Goal: Information Seeking & Learning: Learn about a topic

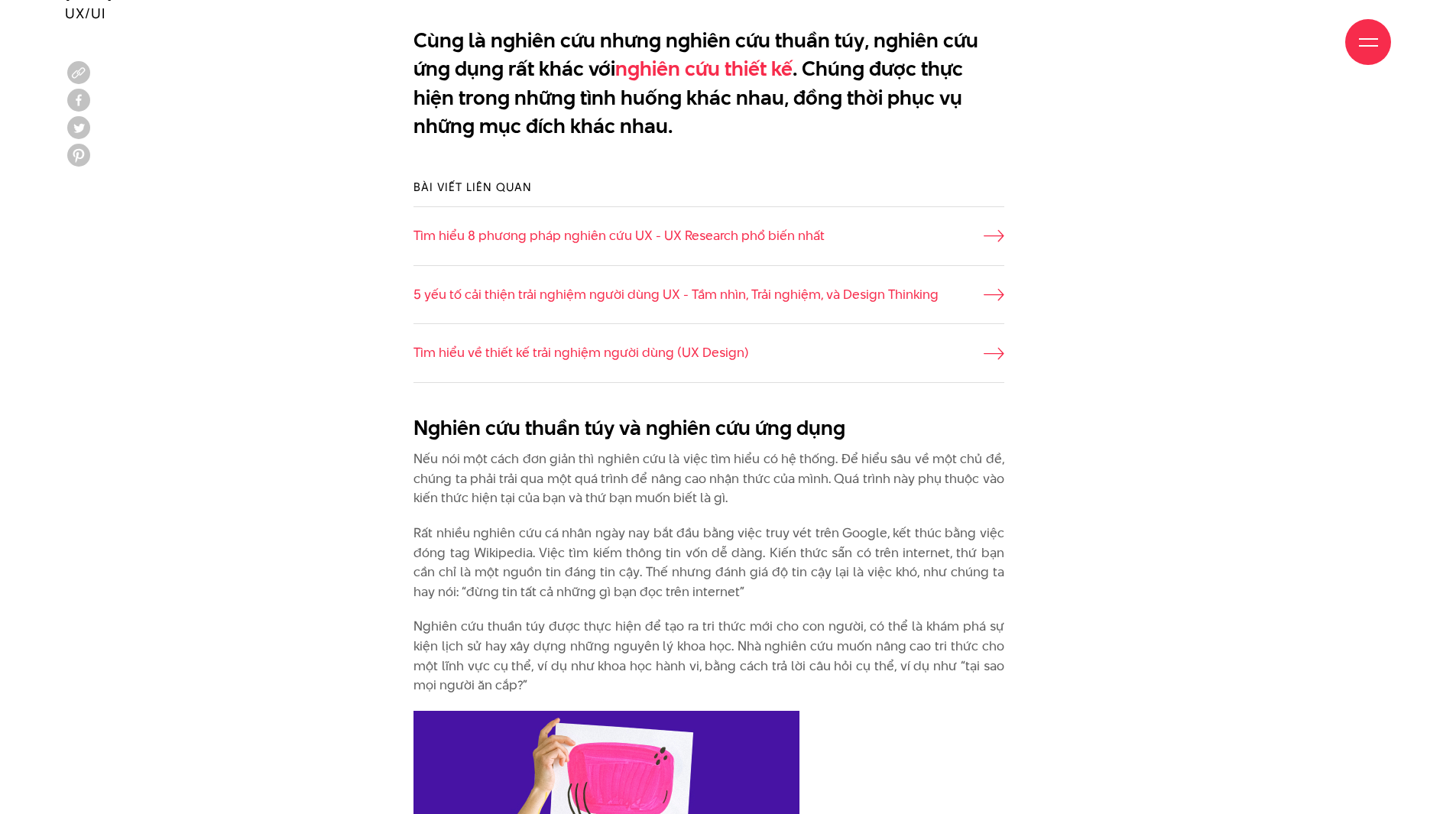
scroll to position [1147, 0]
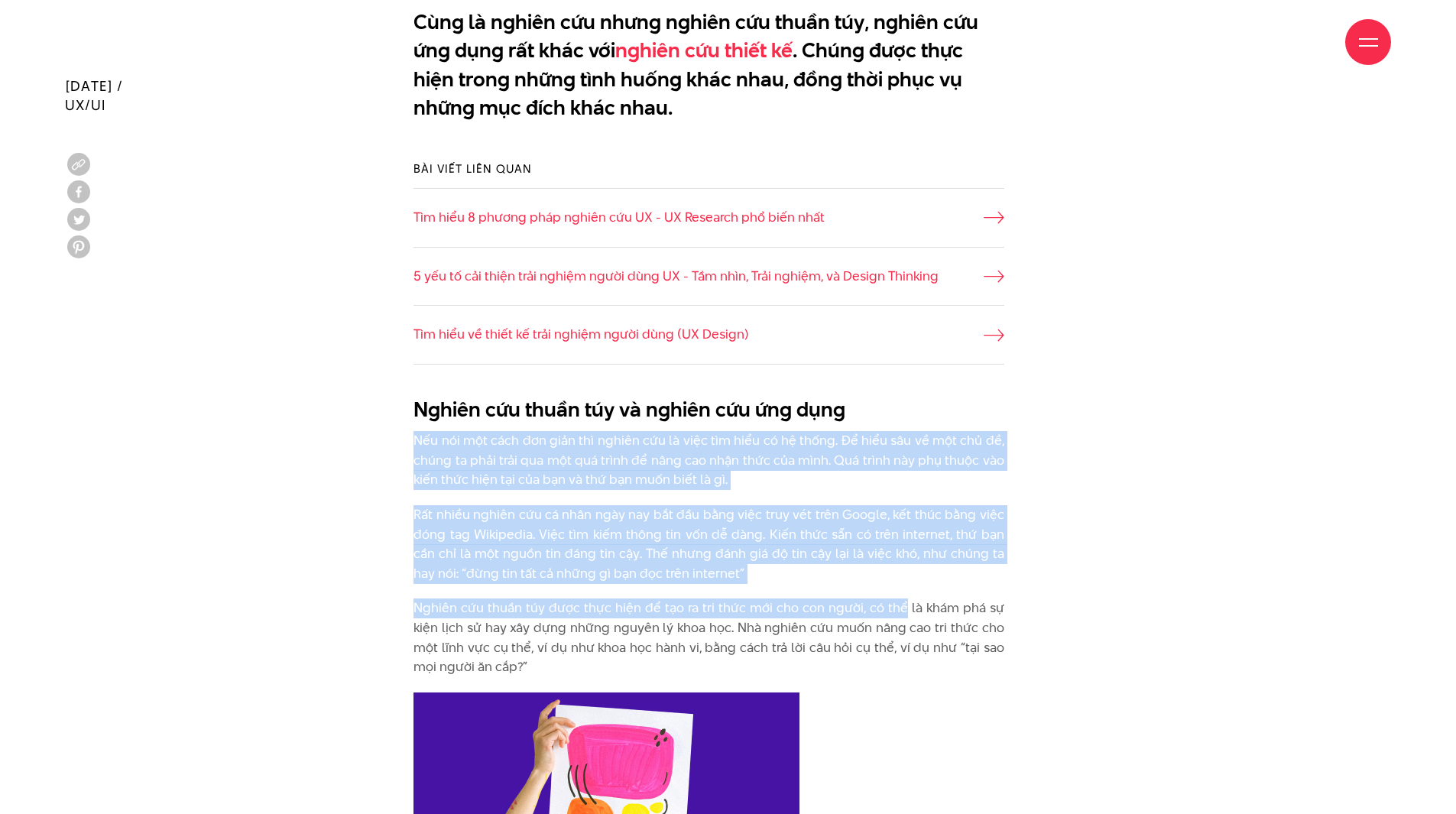
drag, startPoint x: 901, startPoint y: 414, endPoint x: 904, endPoint y: 602, distance: 187.3
click at [904, 602] on p "Nghiên cứu thuần túy được thực hiện để tạo ra tri thức mới cho con người, có th…" at bounding box center [709, 638] width 591 height 78
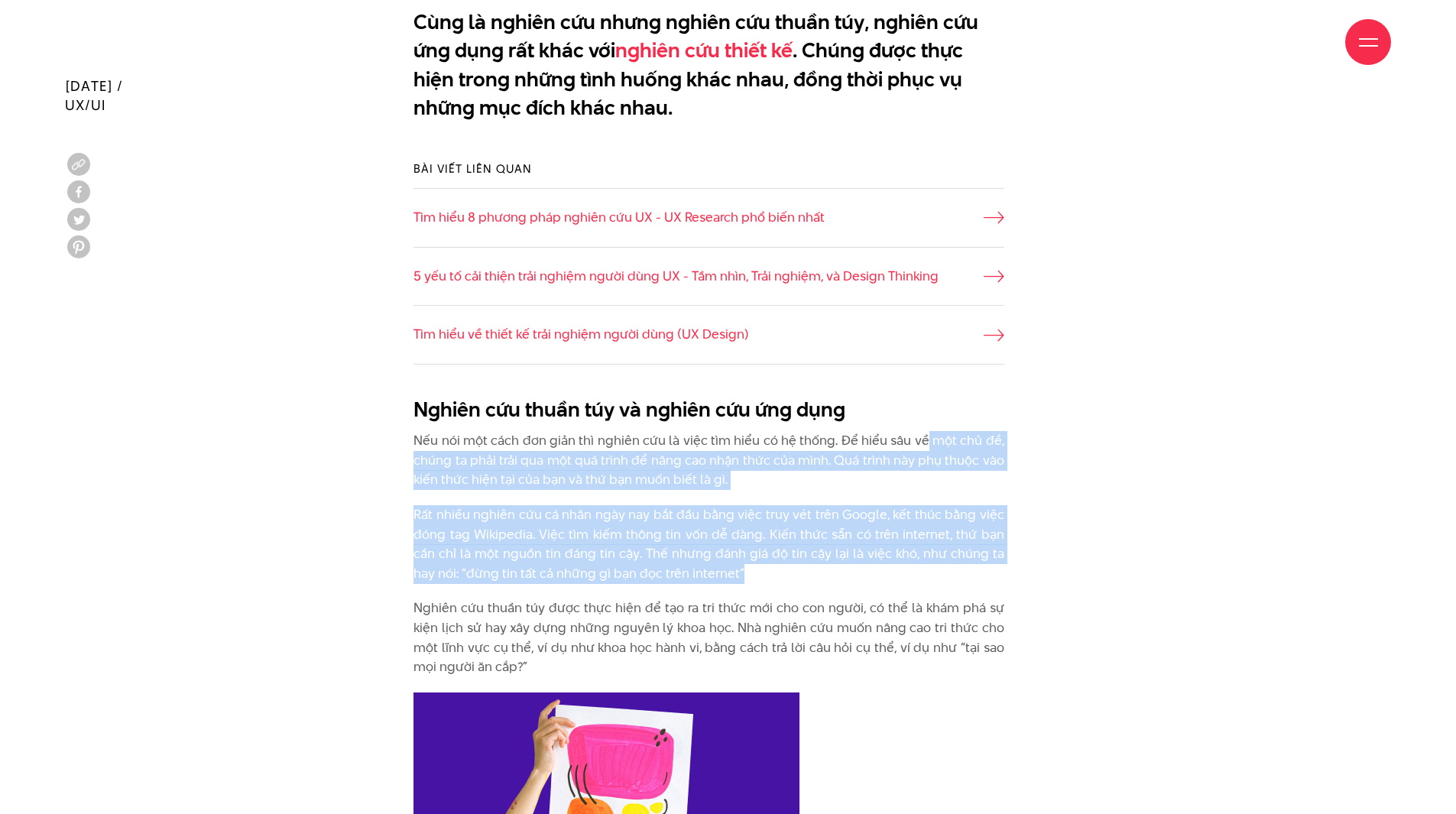
drag, startPoint x: 868, startPoint y: 578, endPoint x: 927, endPoint y: 427, distance: 161.7
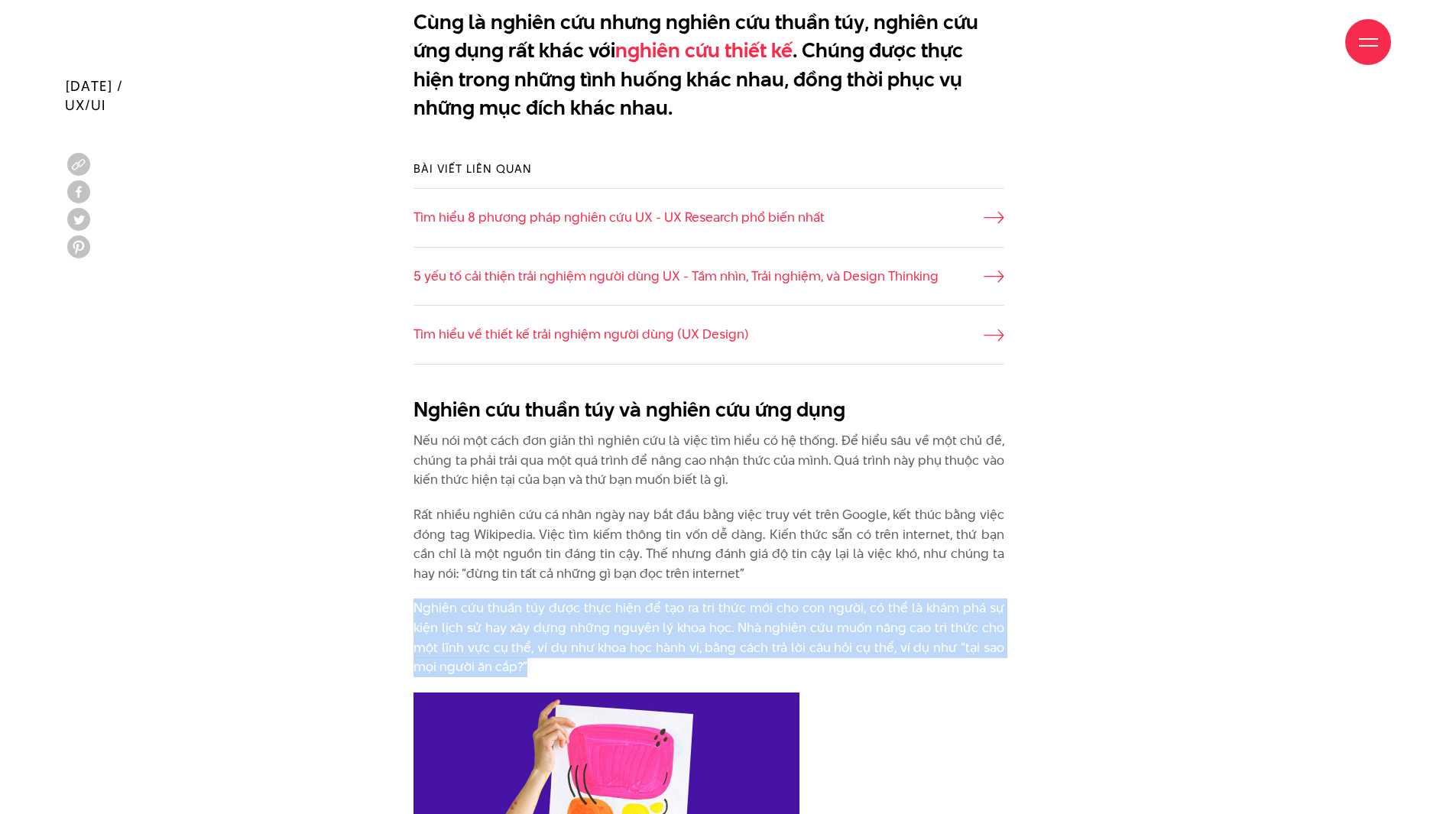
drag, startPoint x: 803, startPoint y: 682, endPoint x: 829, endPoint y: 567, distance: 117.6
click at [829, 567] on p "Rất nhiều nghiên cứu cá nhân ngày nay bắt đầu bằng việc truy vét trên Google, k…" at bounding box center [709, 544] width 591 height 78
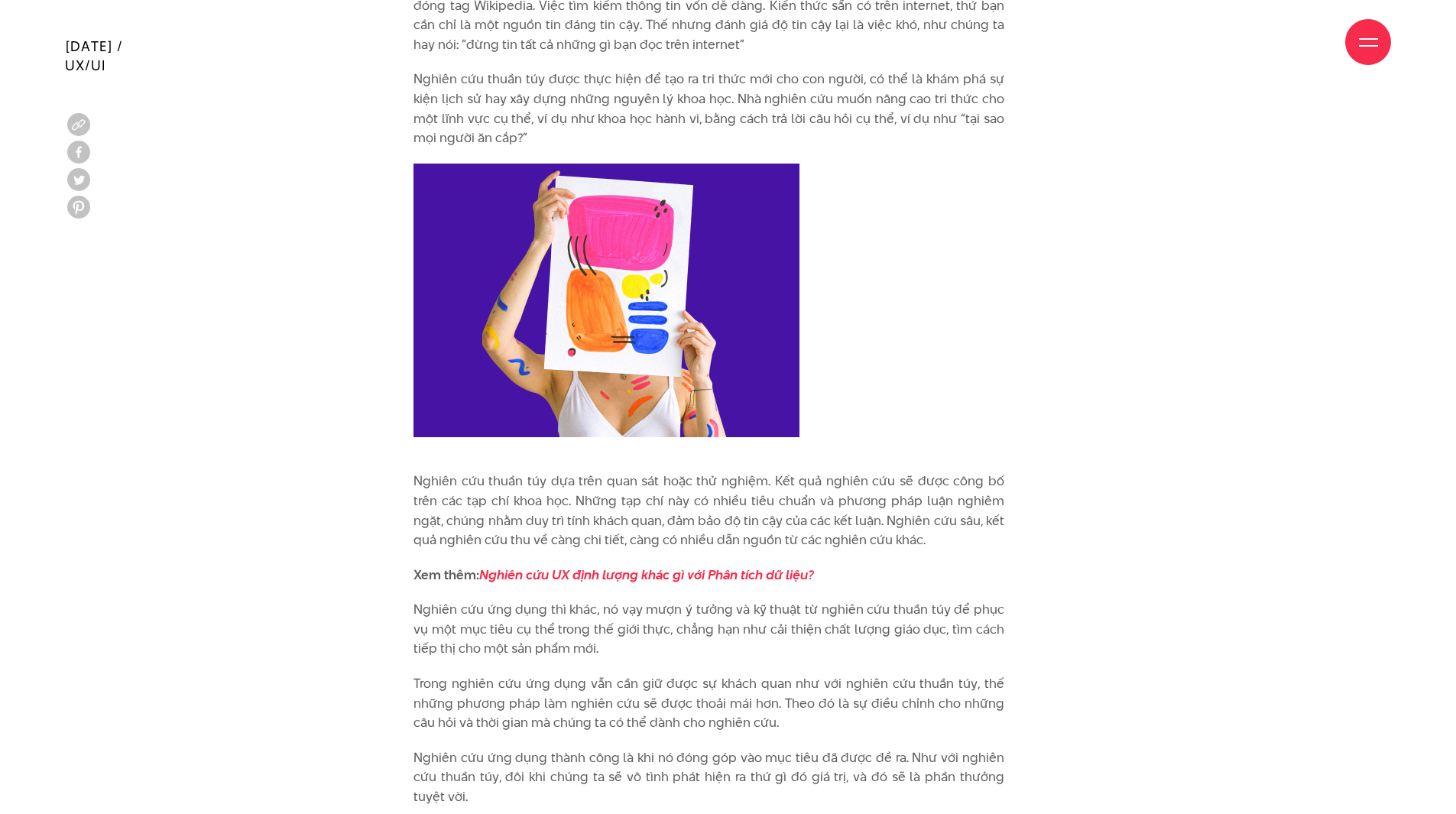
scroll to position [1682, 0]
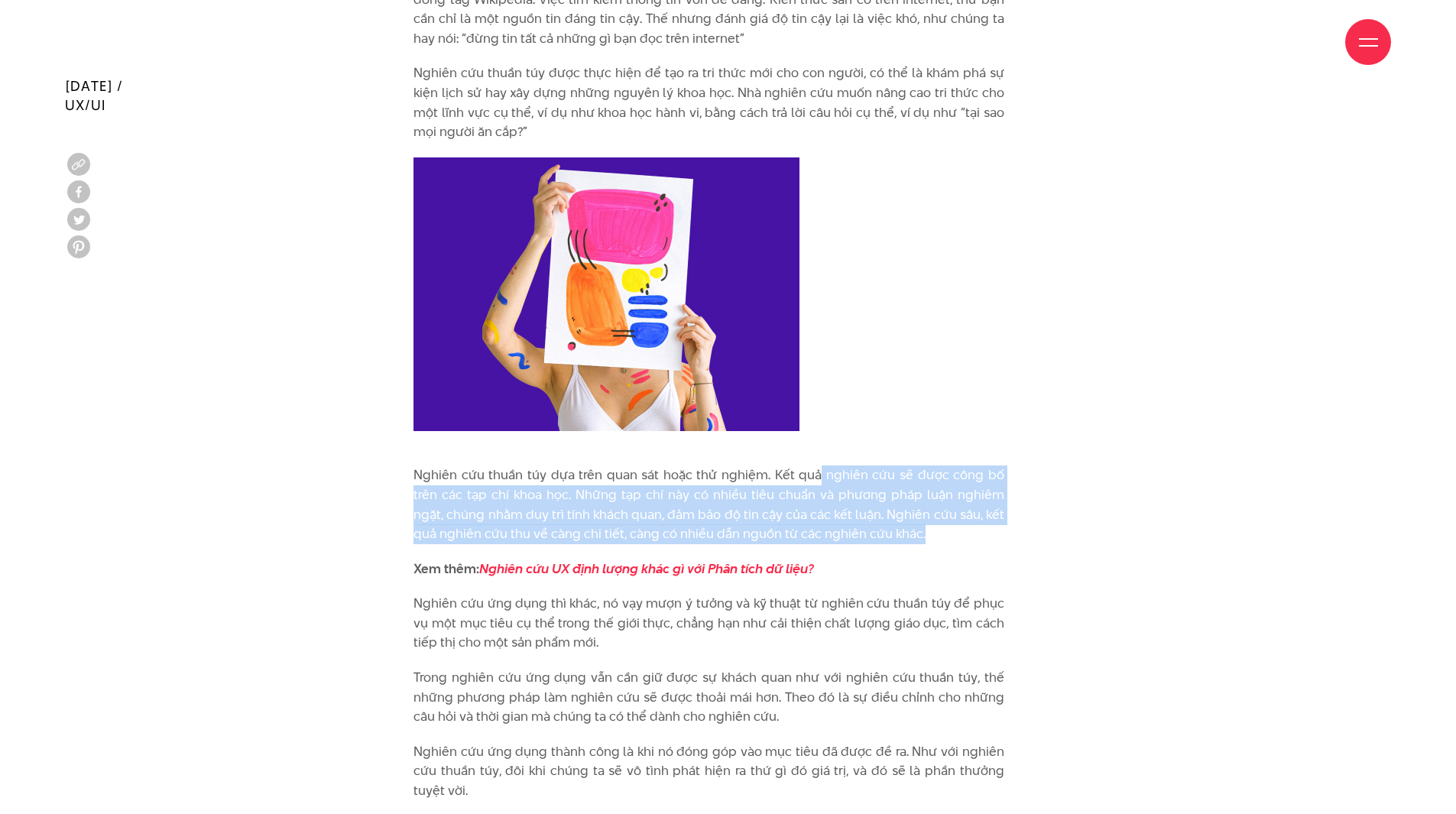
drag, startPoint x: 805, startPoint y: 466, endPoint x: 904, endPoint y: 535, distance: 120.7
click at [904, 535] on p "Nghiên cứu thuần túy dựa trên quan sát hoặc thử nghiệm. Kết quả nghiên cứu sẽ đ…" at bounding box center [709, 505] width 591 height 78
drag, startPoint x: 904, startPoint y: 535, endPoint x: 884, endPoint y: 453, distance: 84.2
click at [884, 453] on div "Nghiên cứu thuần túy và nghiên cứu ứng dụng Nếu nói một cách đơn giản thì nghiê…" at bounding box center [709, 662] width 591 height 1604
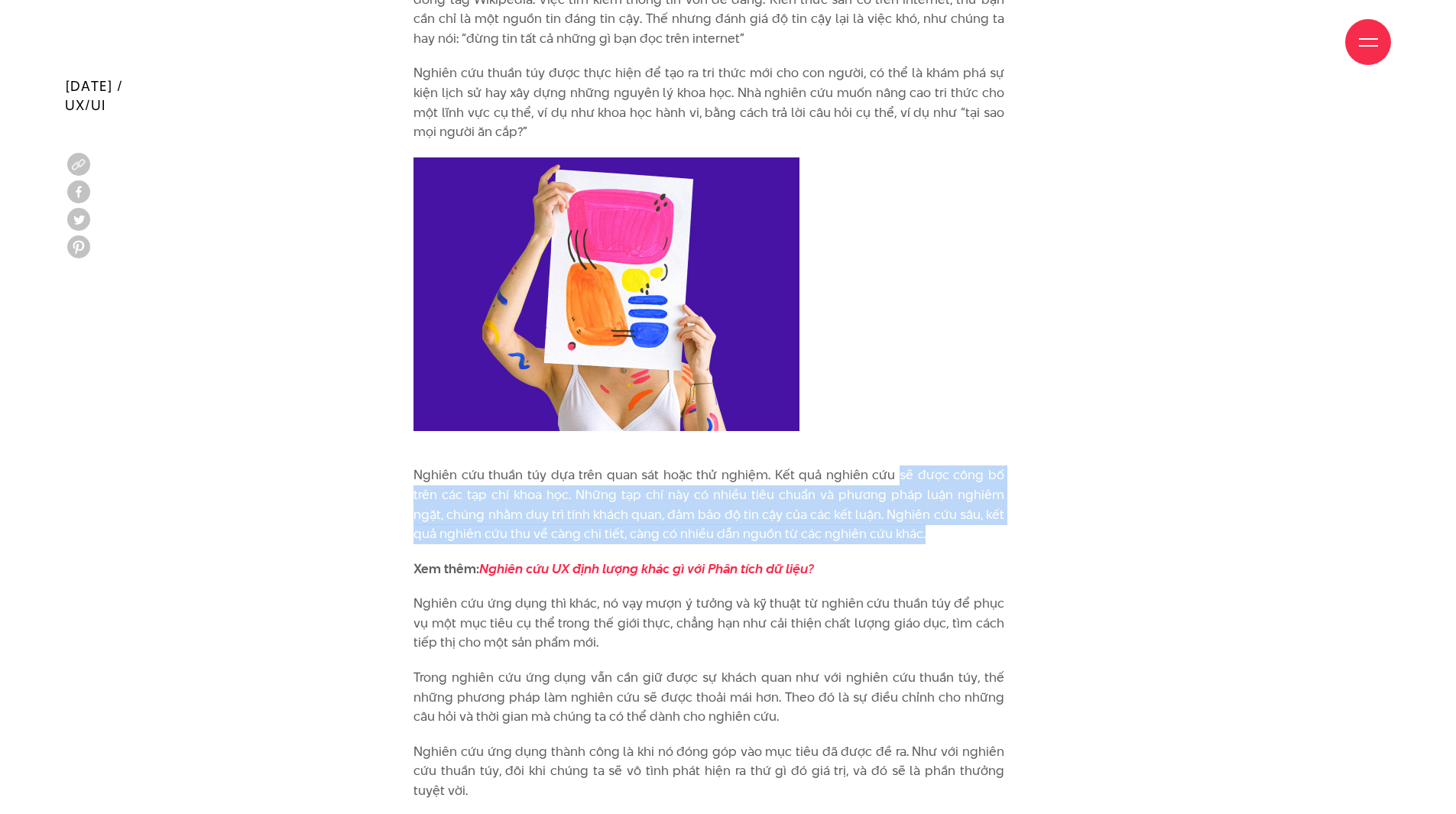
click at [884, 453] on div "Nghiên cứu thuần túy và nghiên cứu ứng dụng Nếu nói một cách đơn giản thì nghiê…" at bounding box center [709, 662] width 591 height 1604
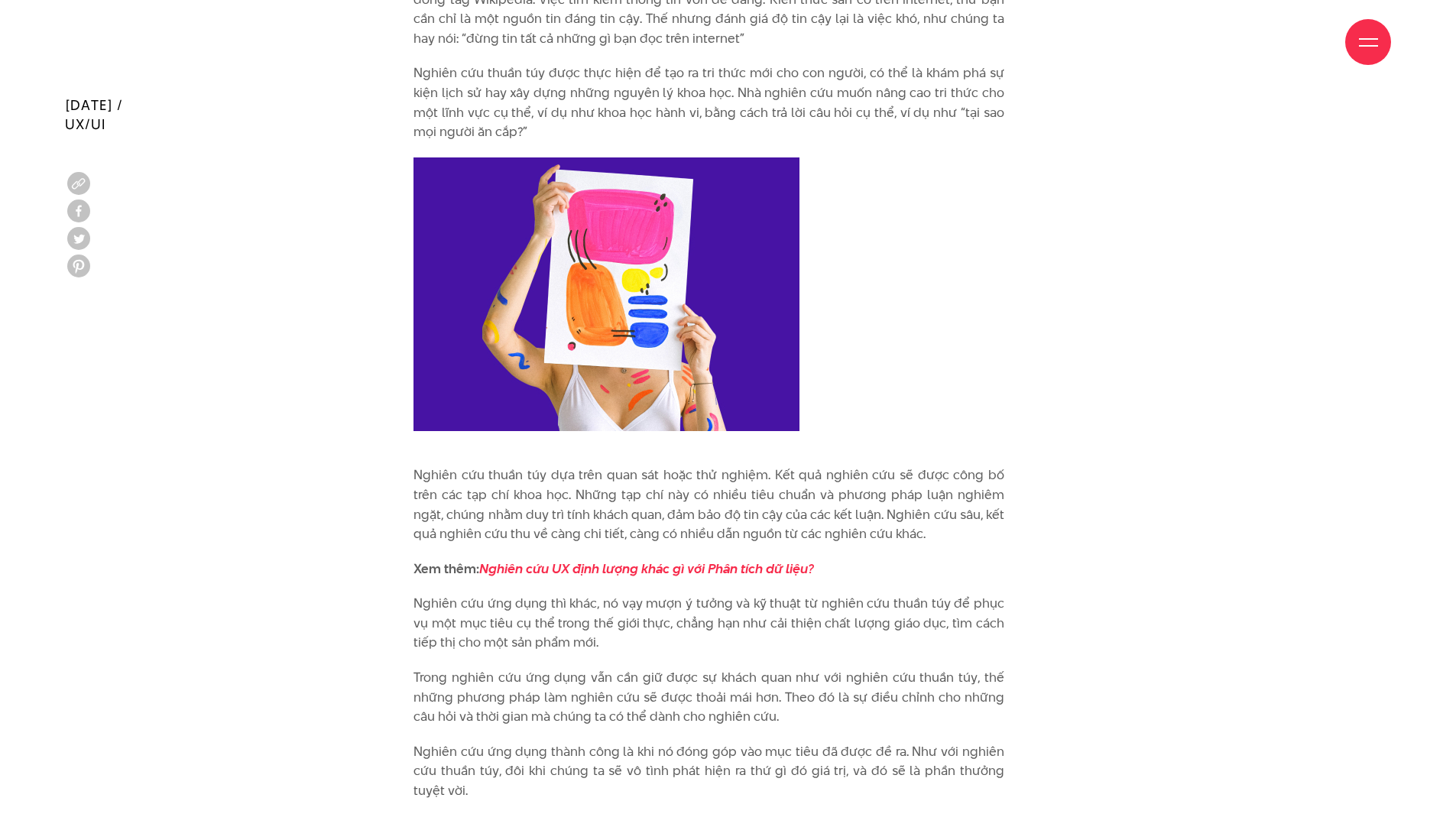
scroll to position [1758, 0]
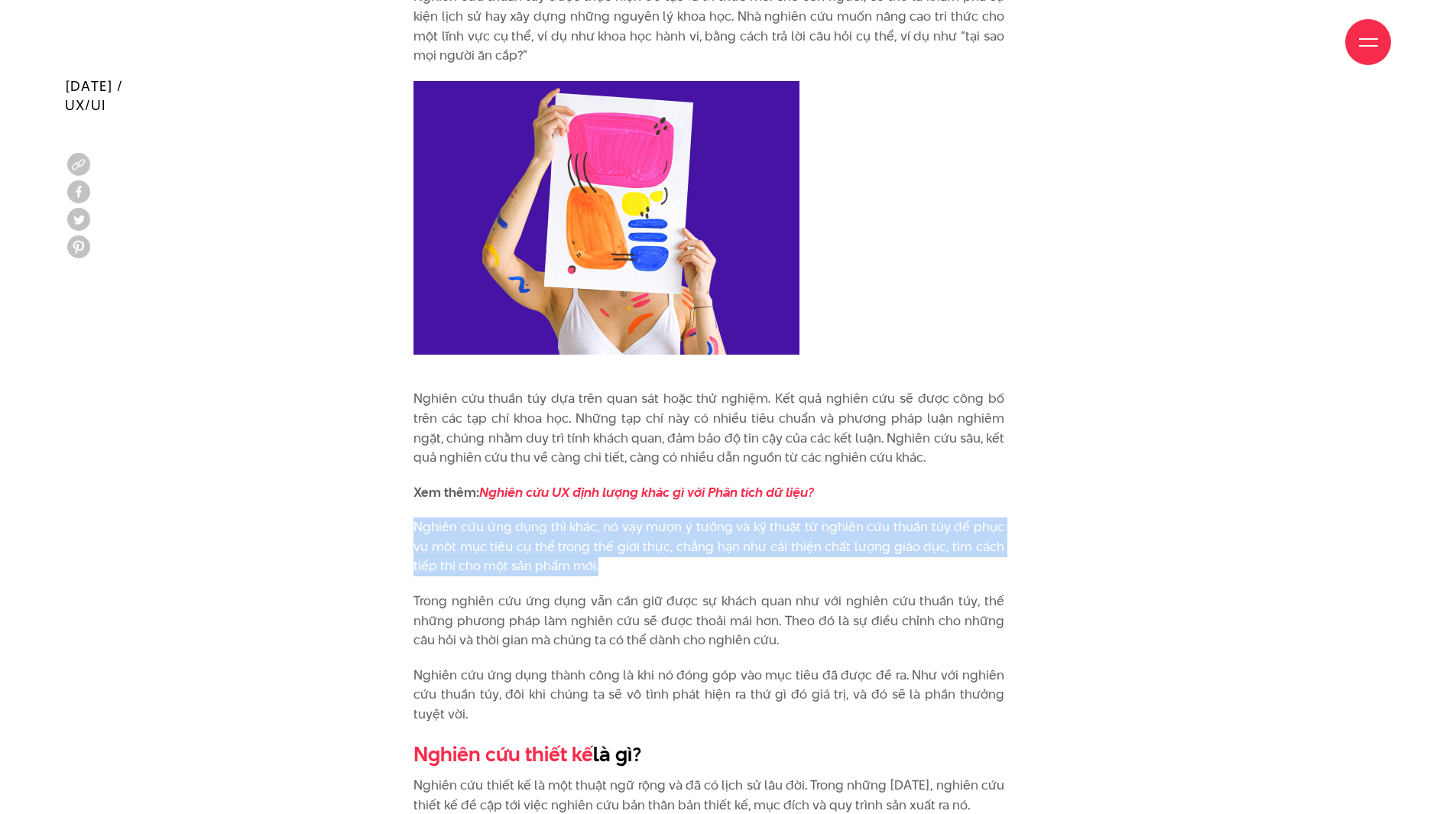
drag, startPoint x: 632, startPoint y: 565, endPoint x: 397, endPoint y: 527, distance: 238.4
click at [397, 527] on div "Nghiên cứu thuần túy và nghiên cứu ứng dụng Nếu nói một cách đơn giản thì nghiê…" at bounding box center [728, 589] width 683 height 1627
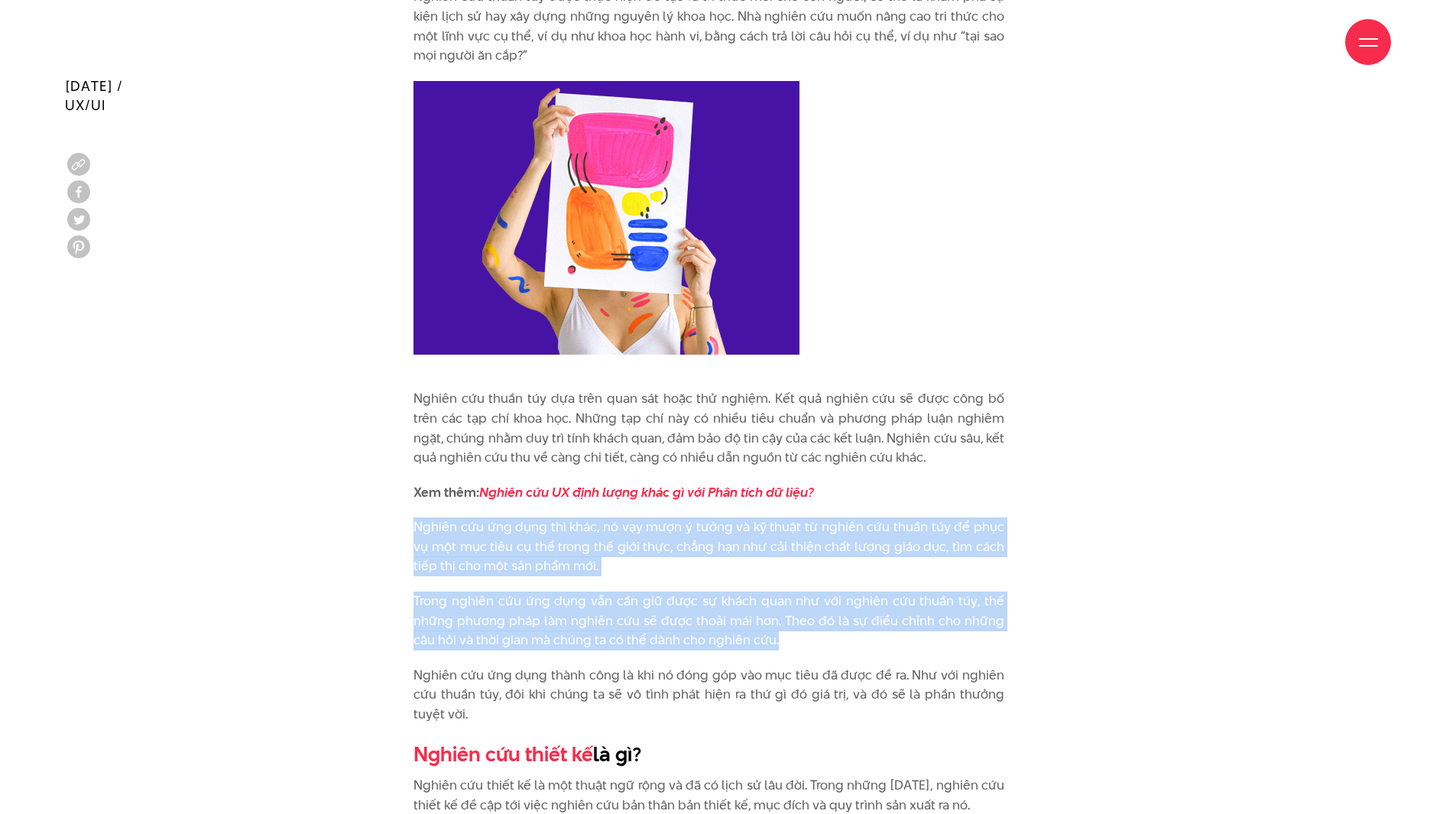
drag, startPoint x: 466, startPoint y: 548, endPoint x: 810, endPoint y: 644, distance: 357.3
click at [810, 644] on div "Nghiên cứu thuần túy và nghiên cứu ứng dụng Nếu nói một cách đơn giản thì nghiê…" at bounding box center [728, 589] width 683 height 1627
click at [810, 644] on p "Trong nghiên cứu ứng dụng vẫn cần giữ được sự khách quan như với nghiên cứu thu…" at bounding box center [709, 621] width 591 height 59
drag, startPoint x: 810, startPoint y: 644, endPoint x: 368, endPoint y: 530, distance: 456.5
click at [368, 530] on div "Nghiên cứu thuần túy và nghiên cứu ứng dụng Nếu nói một cách đơn giản thì nghiê…" at bounding box center [728, 589] width 1365 height 1627
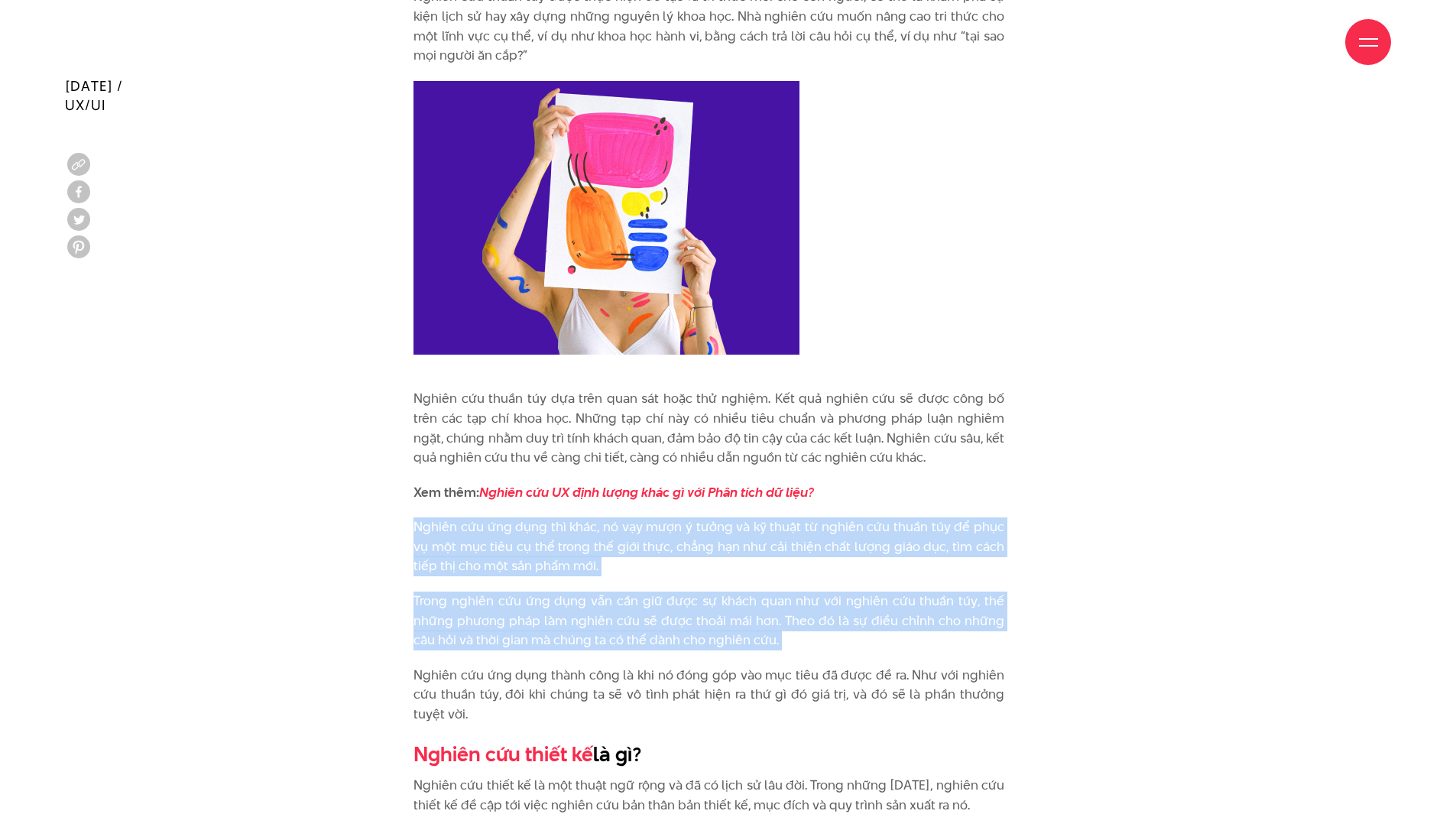
click at [368, 530] on div "Nghiên cứu thuần túy và nghiên cứu ứng dụng Nếu nói một cách đơn giản thì nghiê…" at bounding box center [728, 589] width 1365 height 1627
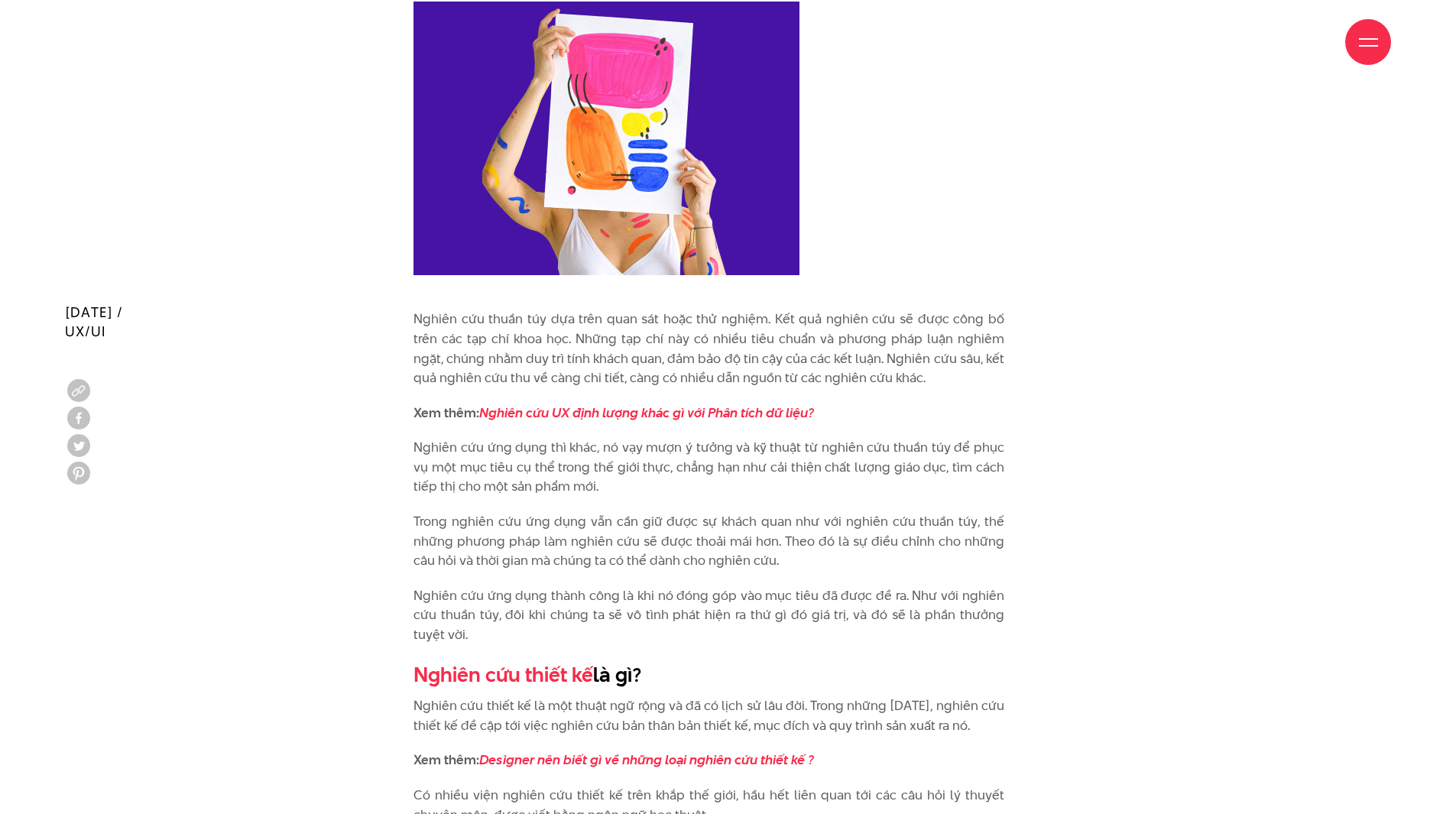
scroll to position [2064, 0]
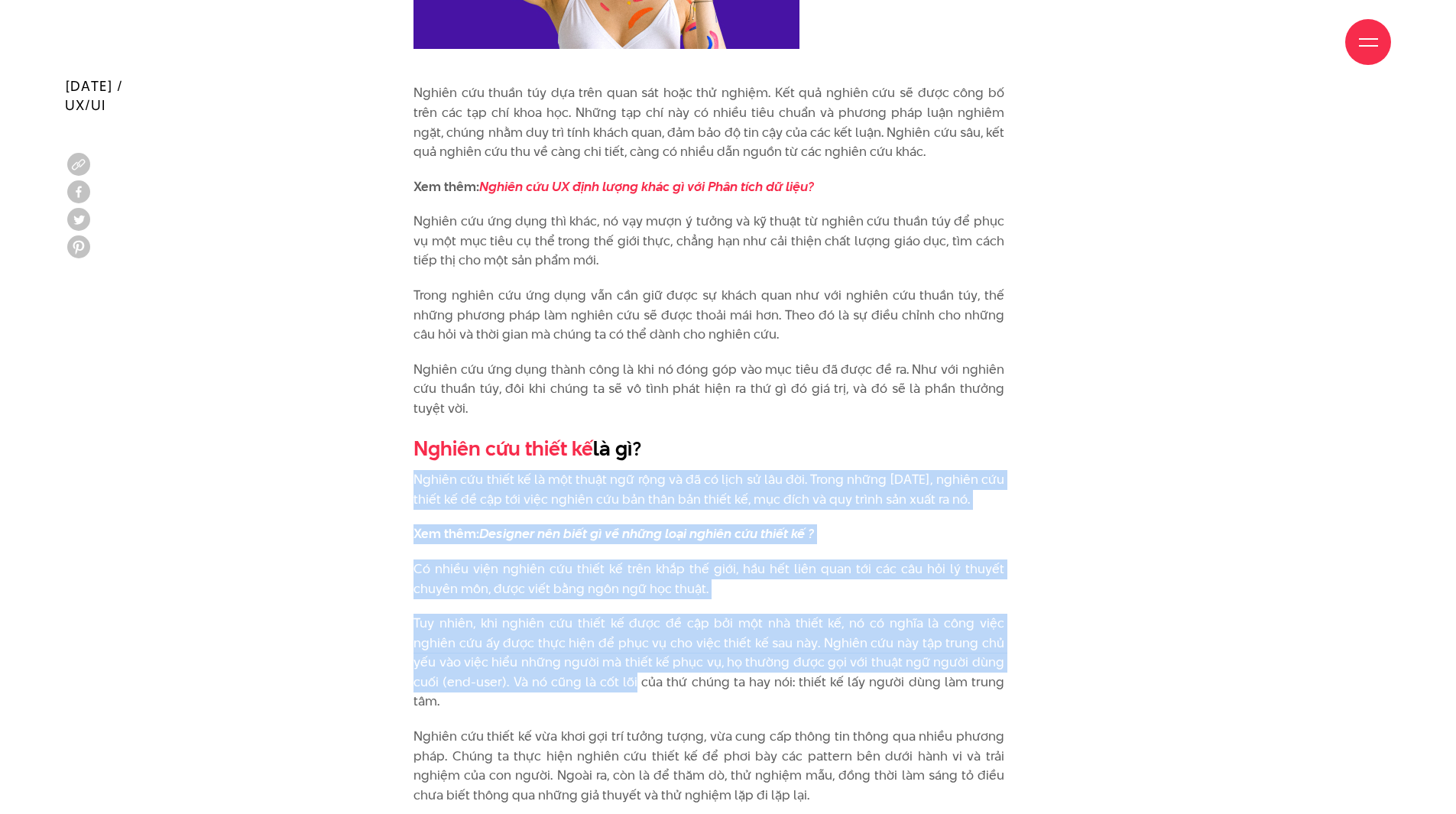
drag, startPoint x: 387, startPoint y: 469, endPoint x: 569, endPoint y: 689, distance: 285.0
click at [569, 689] on div "Nghiên cứu thuần túy và nghiên cứu ứng dụng Nếu nói một cách đơn giản thì nghiê…" at bounding box center [728, 283] width 683 height 1627
click at [569, 689] on p "Tuy nhiên, khi nghiên cứu thiết kế được đề cập bởi một nhà thiết kế, nó có nghĩ…" at bounding box center [709, 663] width 591 height 98
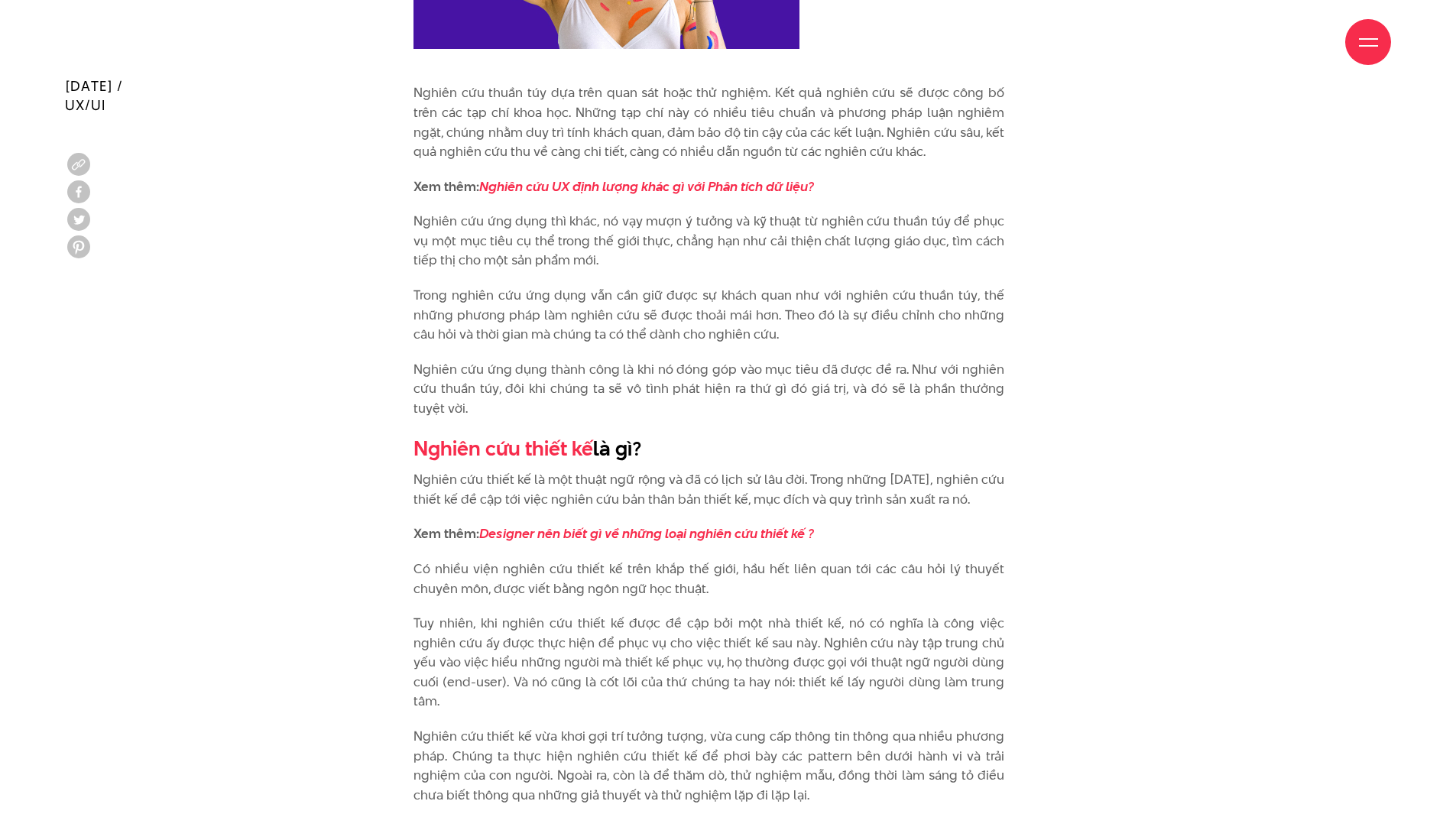
click at [586, 654] on p "Tuy nhiên, khi nghiên cứu thiết kế được đề cập bởi một nhà thiết kế, nó có nghĩ…" at bounding box center [709, 663] width 591 height 98
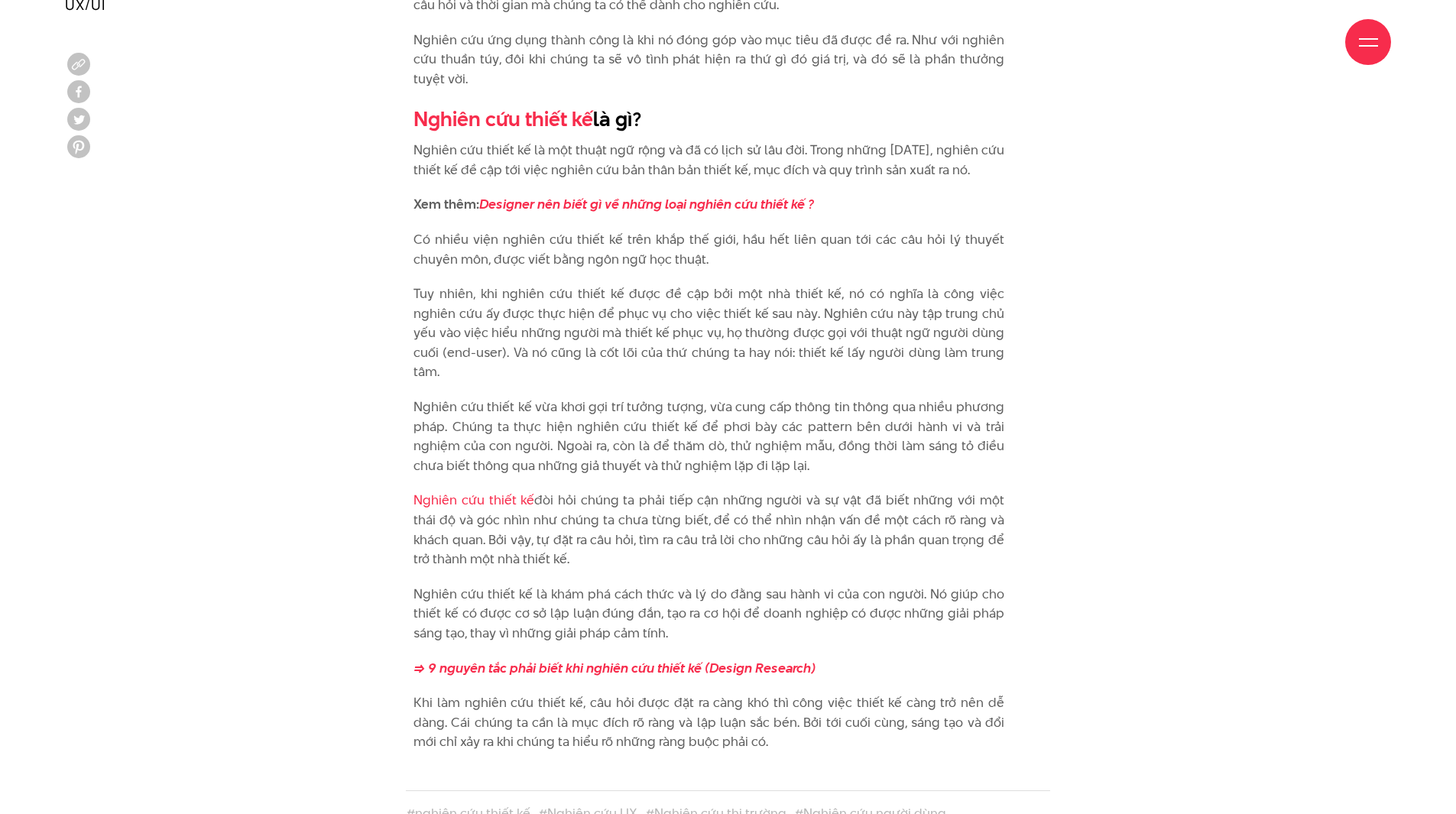
scroll to position [2523, 0]
